Goal: Transaction & Acquisition: Purchase product/service

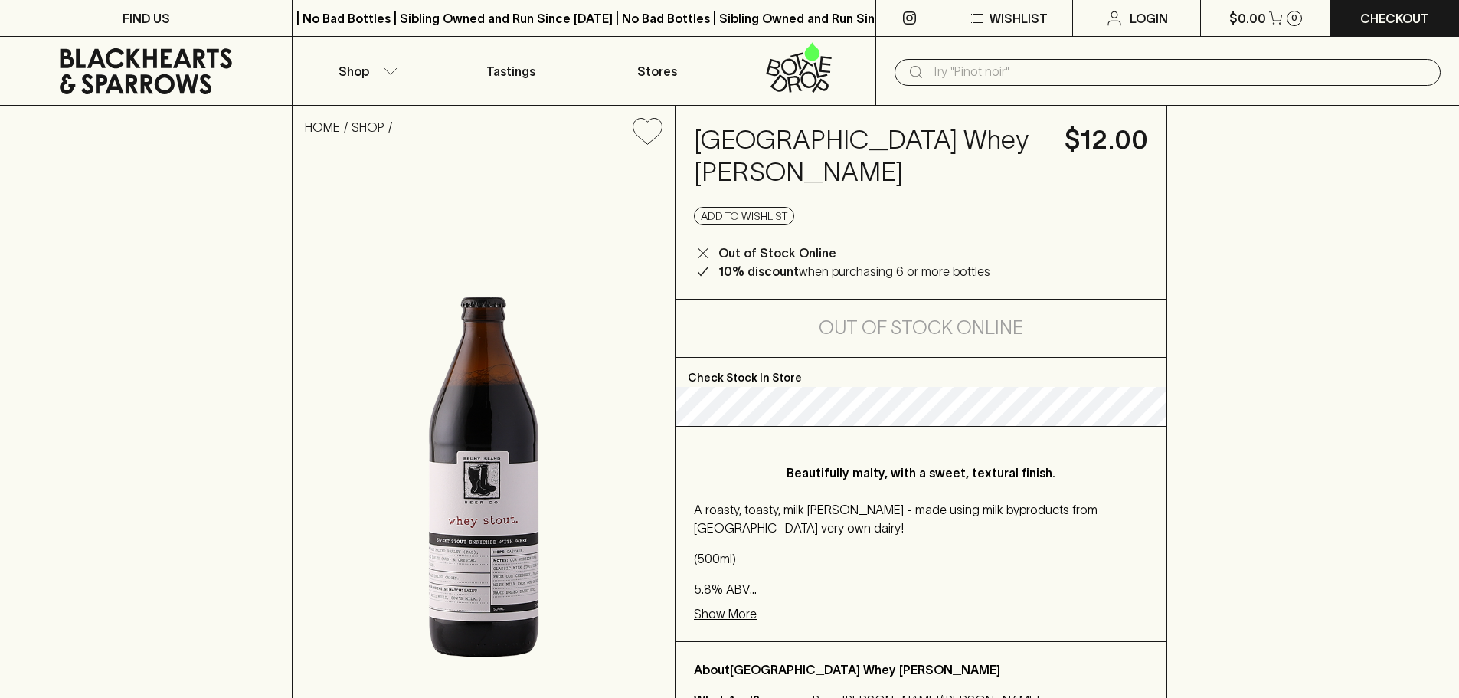
click at [388, 73] on icon "button" at bounding box center [390, 71] width 15 height 8
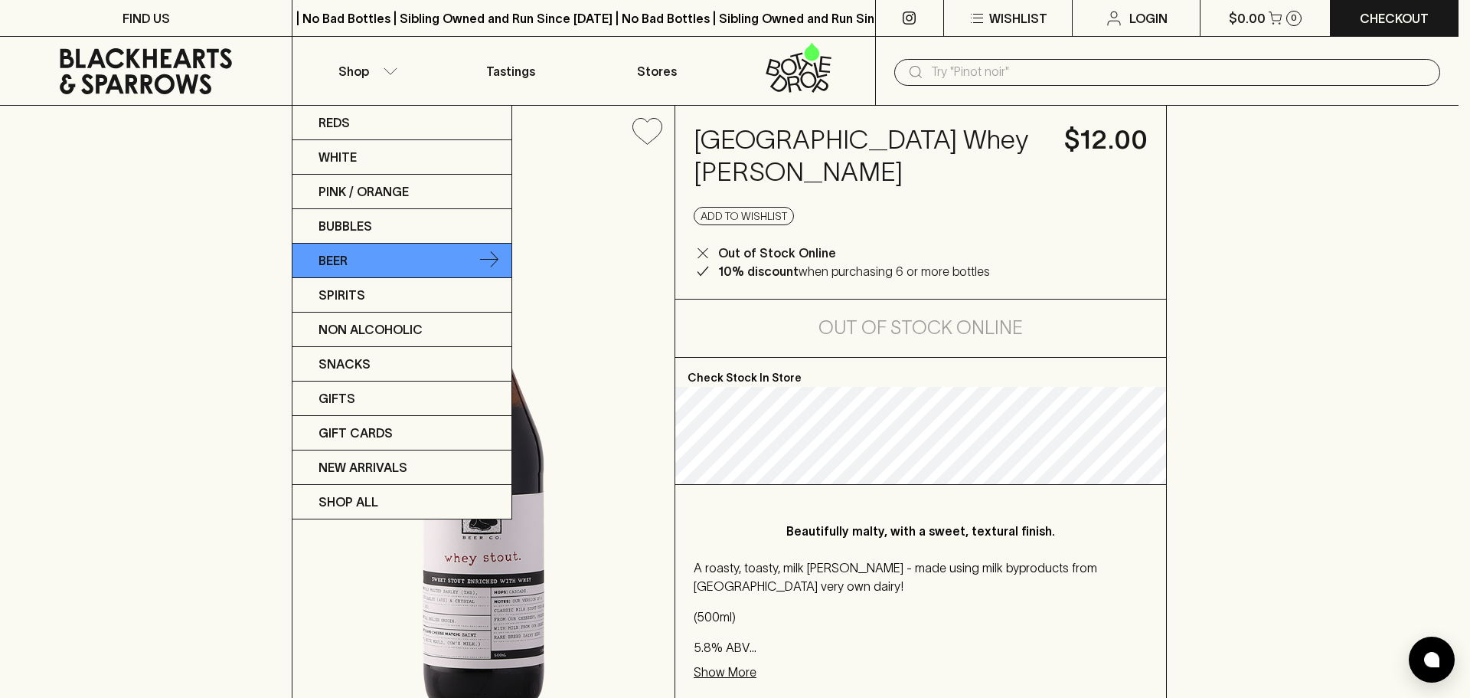
click at [374, 269] on link "Beer" at bounding box center [402, 261] width 219 height 34
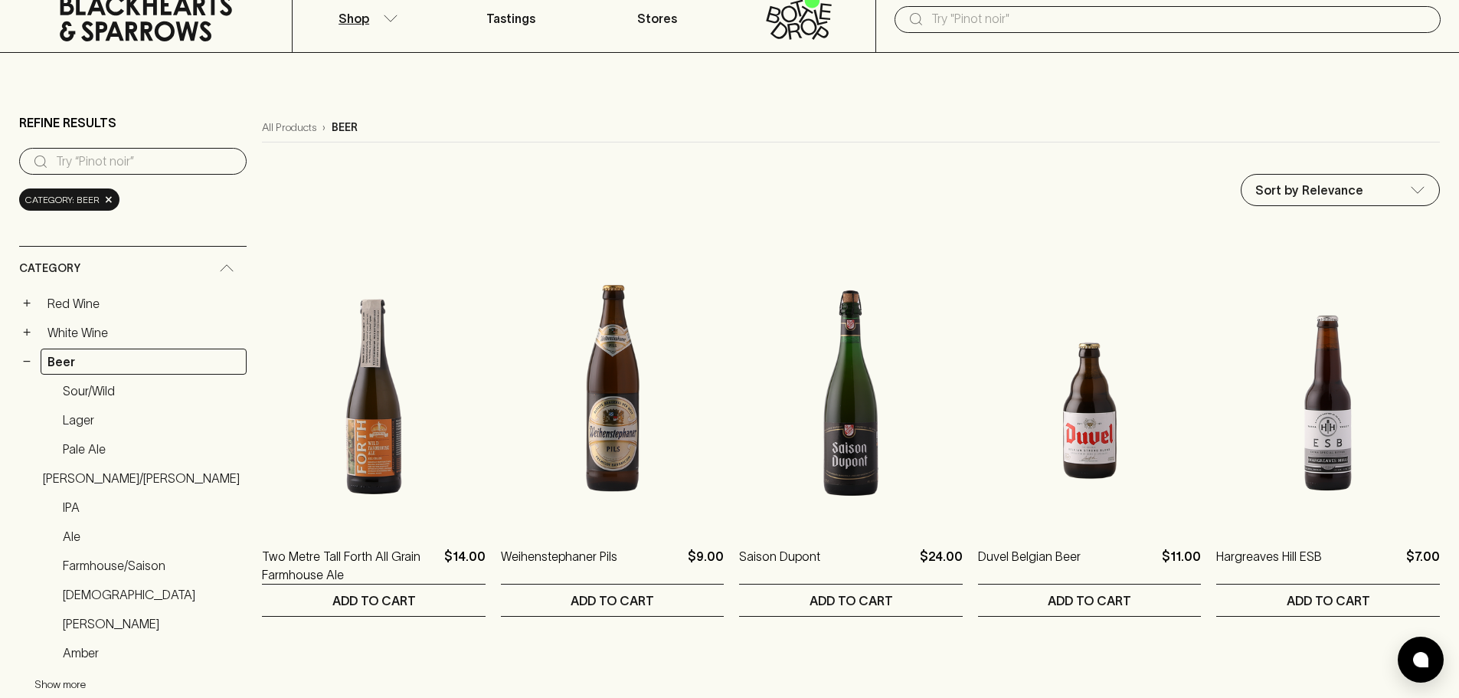
scroll to position [153, 0]
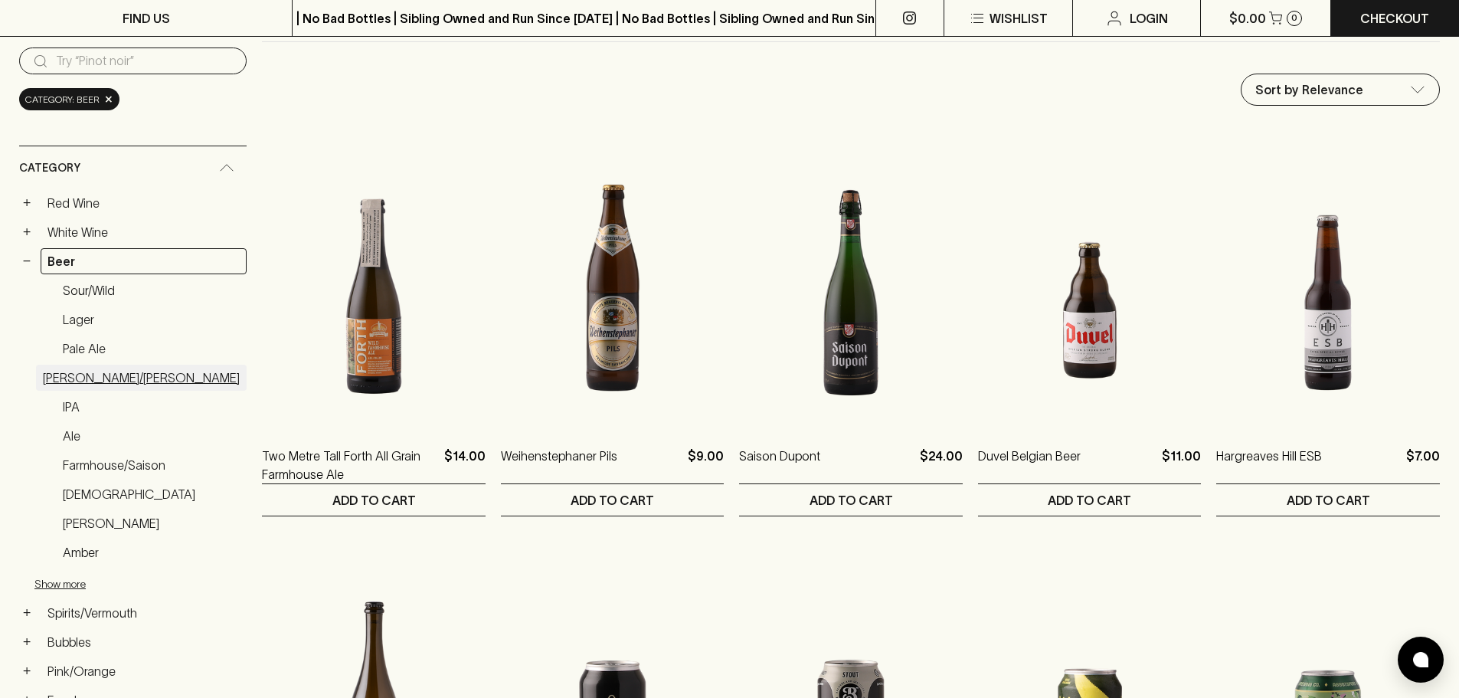
click at [106, 375] on link "[PERSON_NAME]/[PERSON_NAME]" at bounding box center [141, 378] width 211 height 26
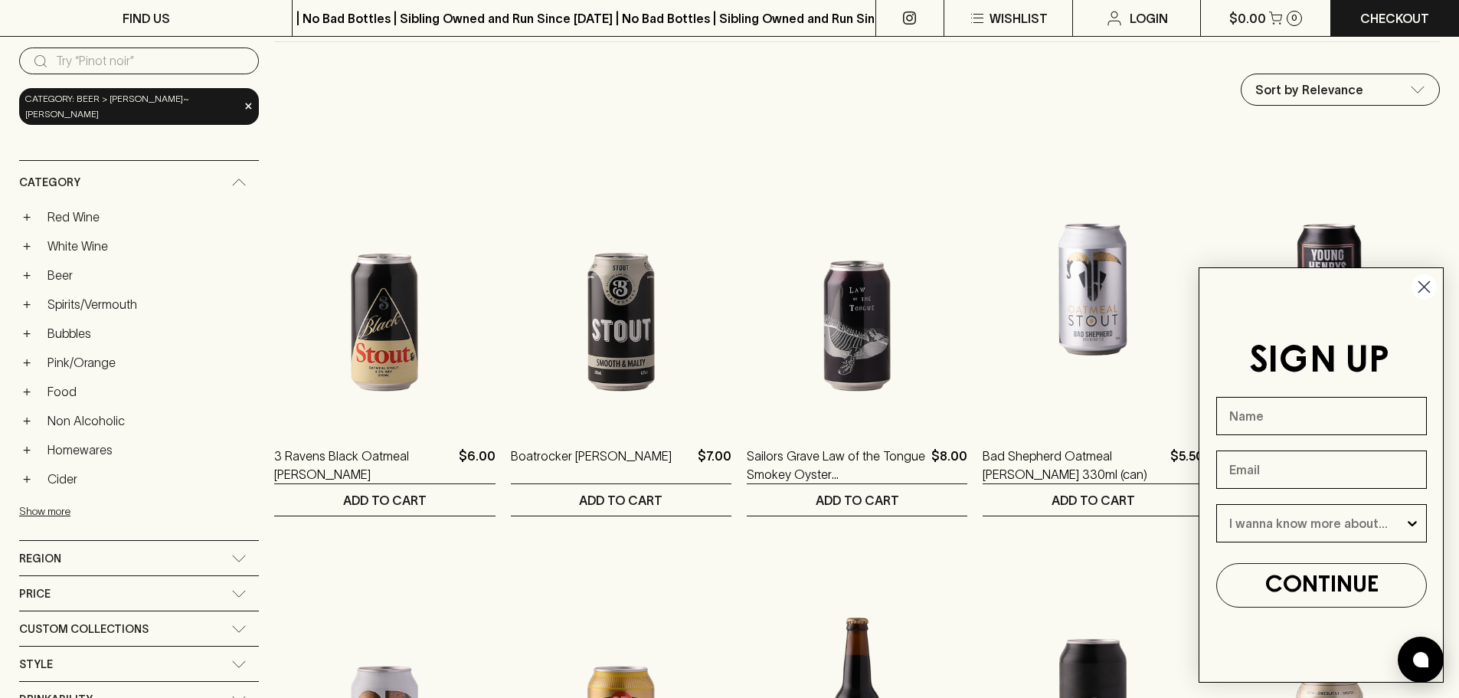
click at [1429, 289] on circle "Close dialog" at bounding box center [1423, 286] width 25 height 25
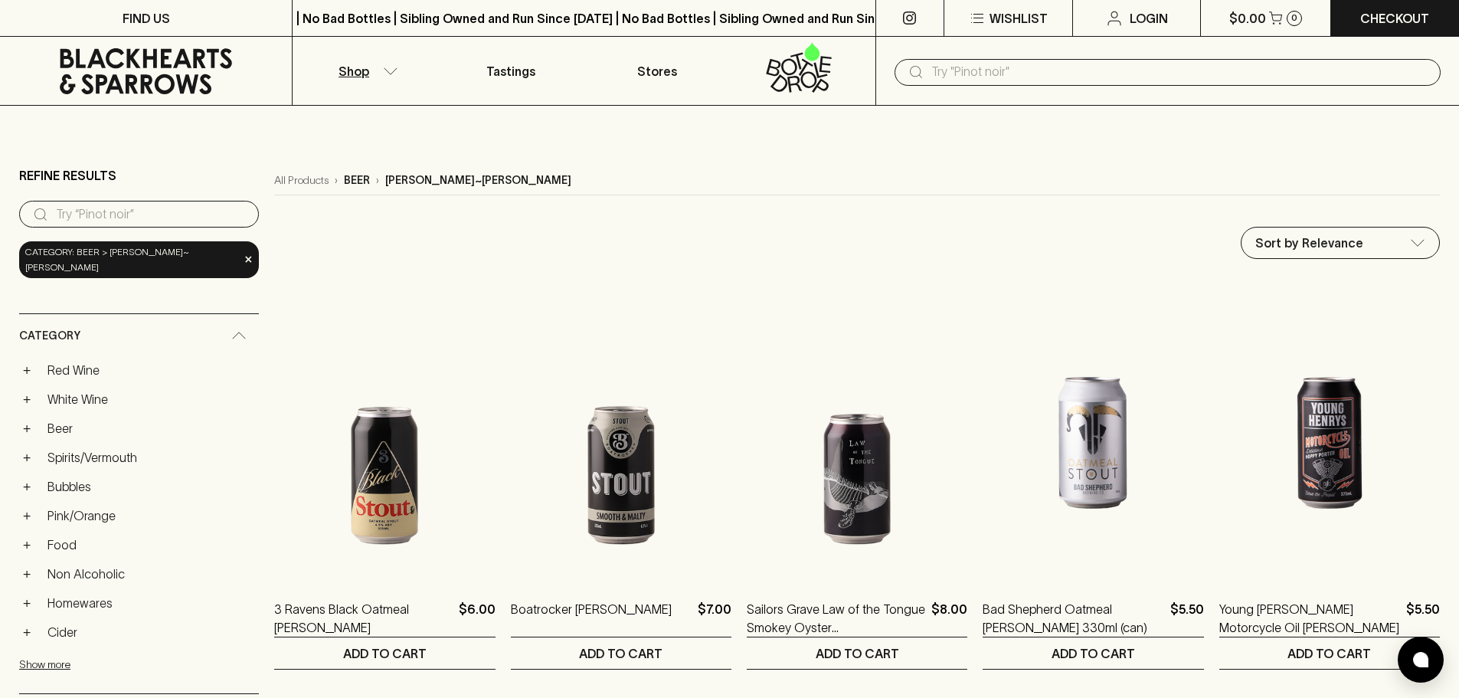
click at [1042, 59] on div "​" at bounding box center [1167, 72] width 546 height 27
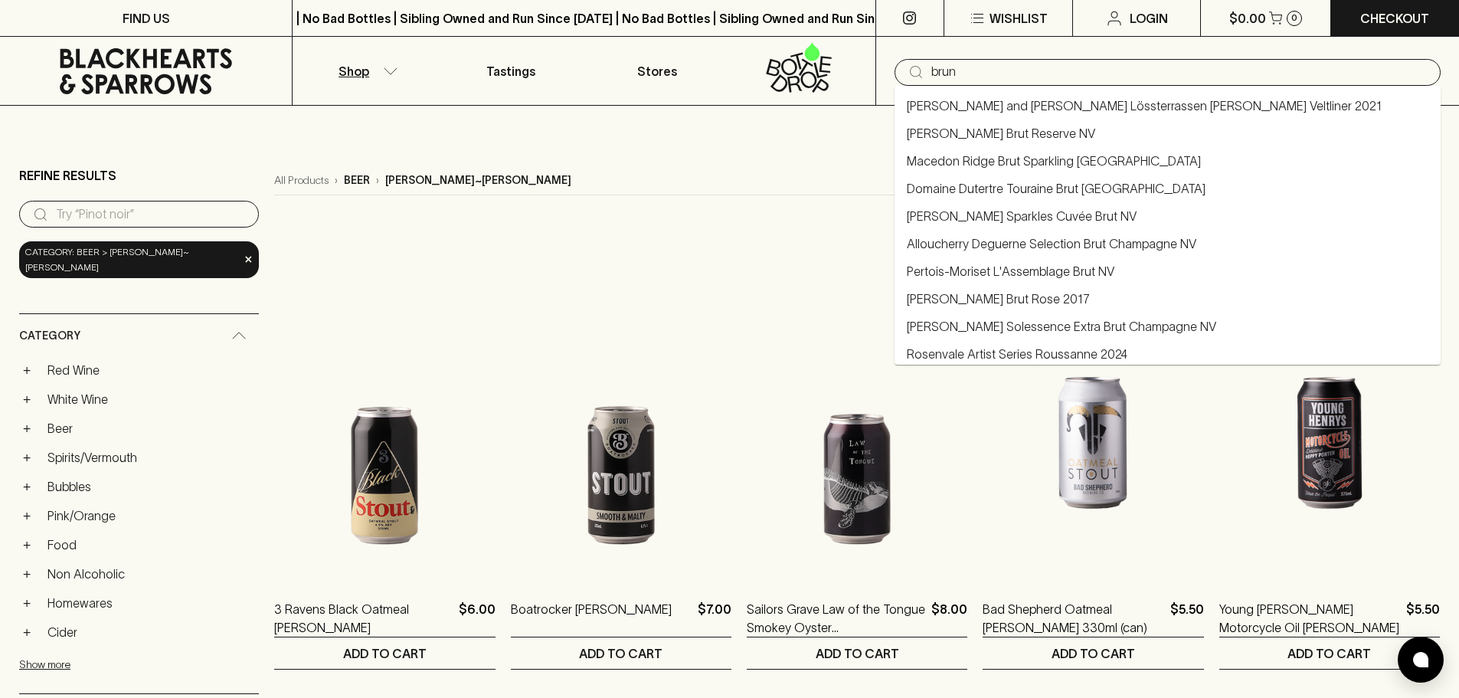
type input "bruny"
